Goal: Transaction & Acquisition: Purchase product/service

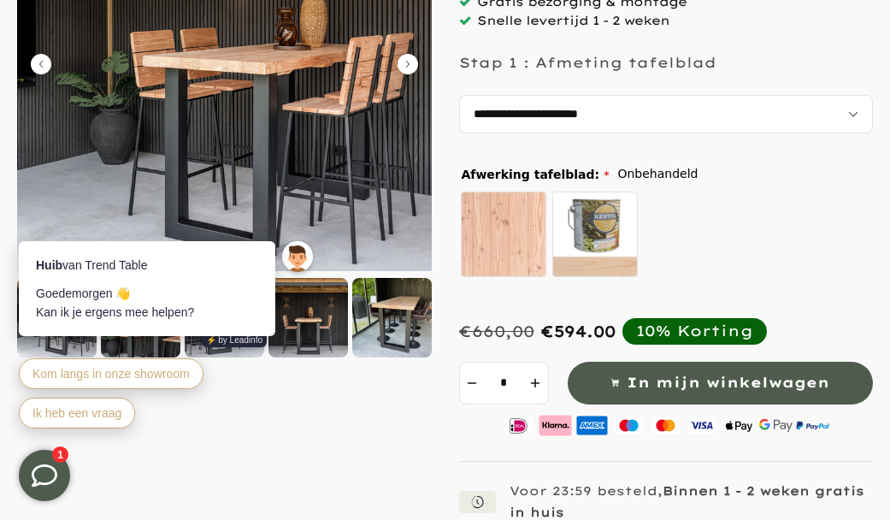
scroll to position [342, 0]
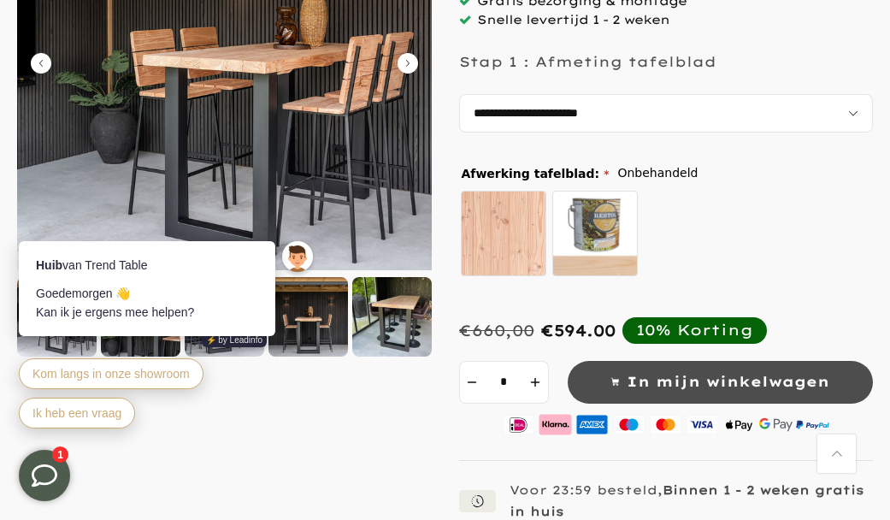
click at [665, 371] on span "In mijn winkelwagen" at bounding box center [727, 381] width 203 height 25
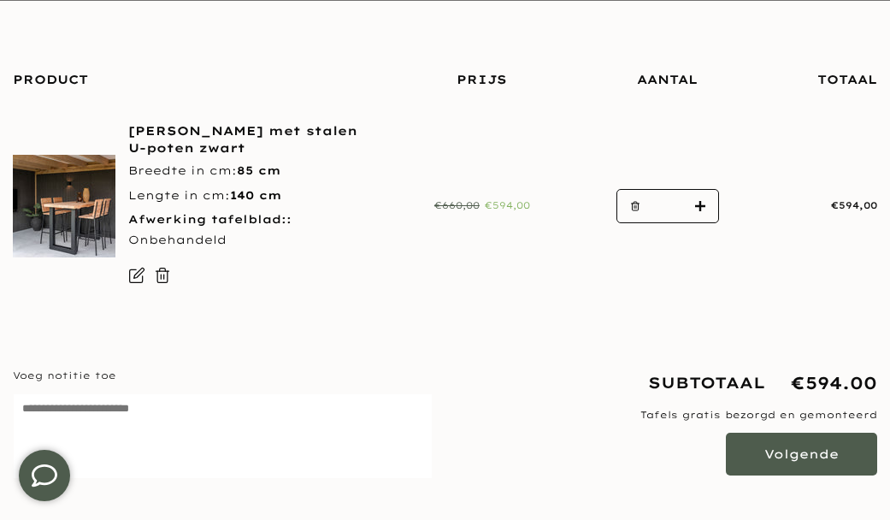
scroll to position [267, 0]
